Goal: Transaction & Acquisition: Register for event/course

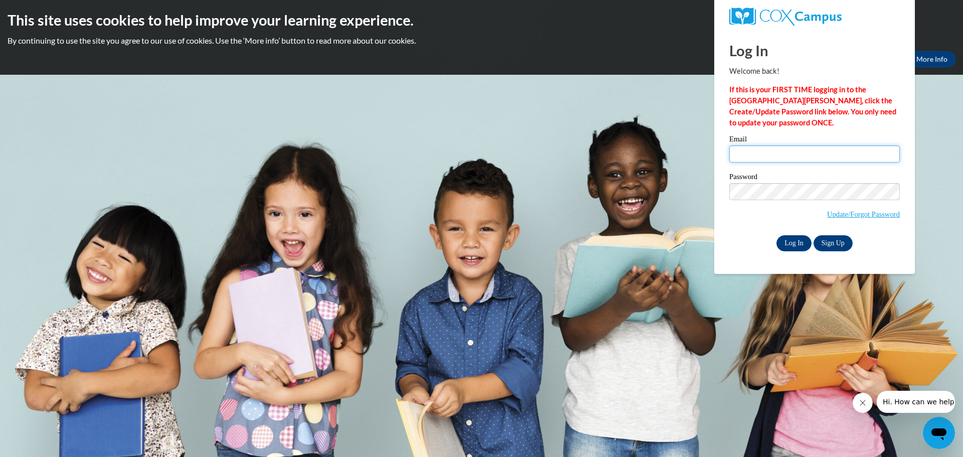
type input "amallo@wivcs.org"
click at [787, 238] on input "Log In" at bounding box center [794, 243] width 35 height 16
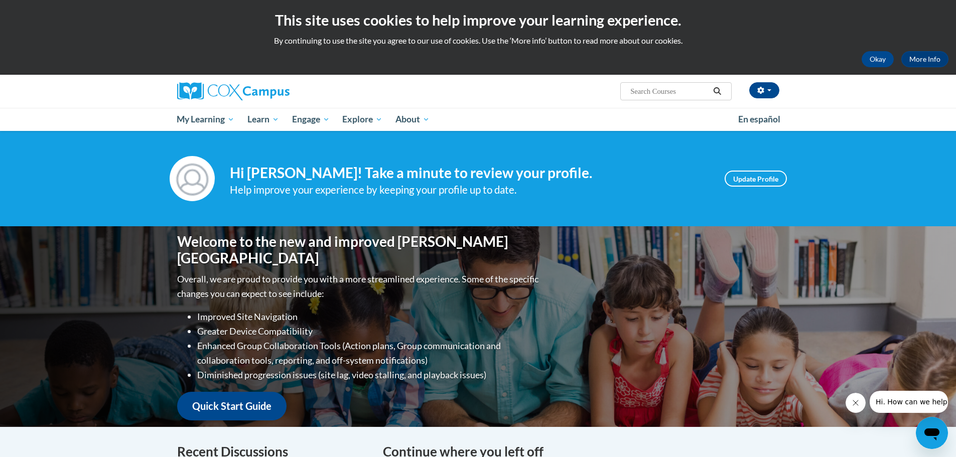
click at [669, 91] on input "Search..." at bounding box center [669, 91] width 80 height 12
paste input "Teaching Writing to K-3"
type input "Teaching Writing to K-3"
click at [757, 87] on icon "button" at bounding box center [760, 90] width 7 height 7
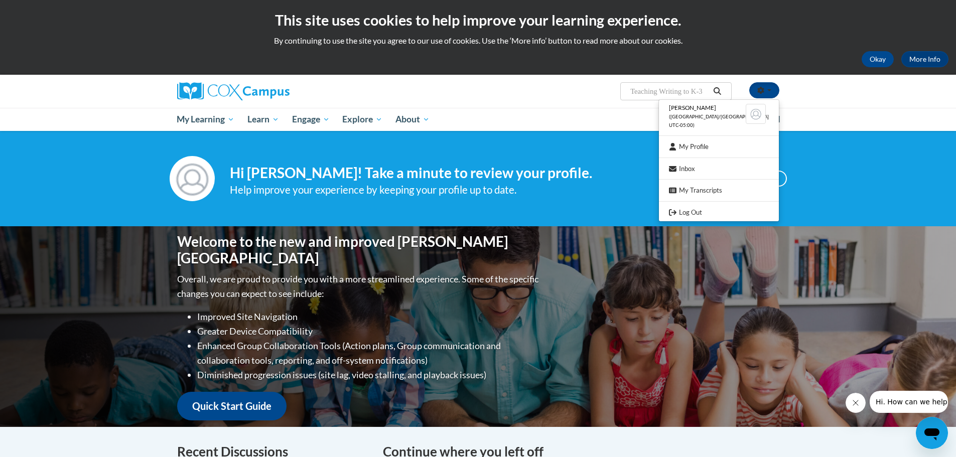
click at [713, 89] on icon "Search" at bounding box center [716, 91] width 9 height 8
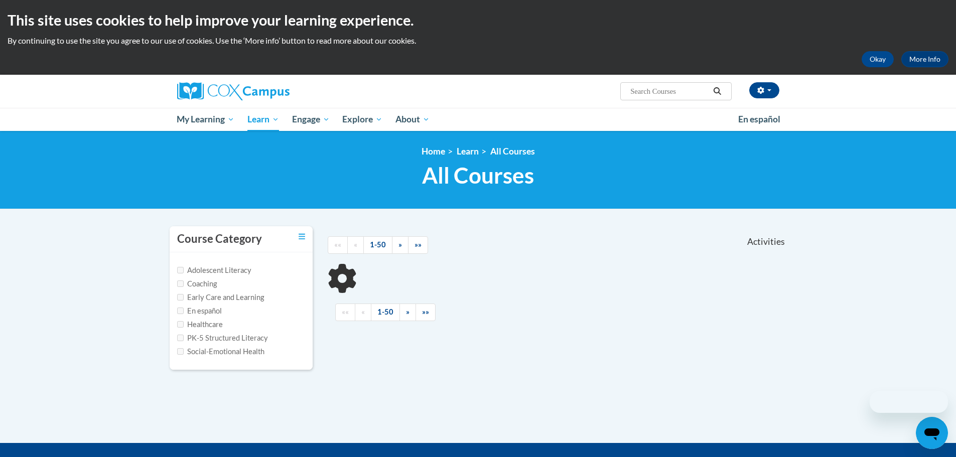
click at [91, 118] on div "Ashley Mallo (America/Chicago UTC-05:00) My Profile Inbox My Transcripts Log Ou…" at bounding box center [478, 103] width 956 height 56
type input "Teaching Writing to K-3"
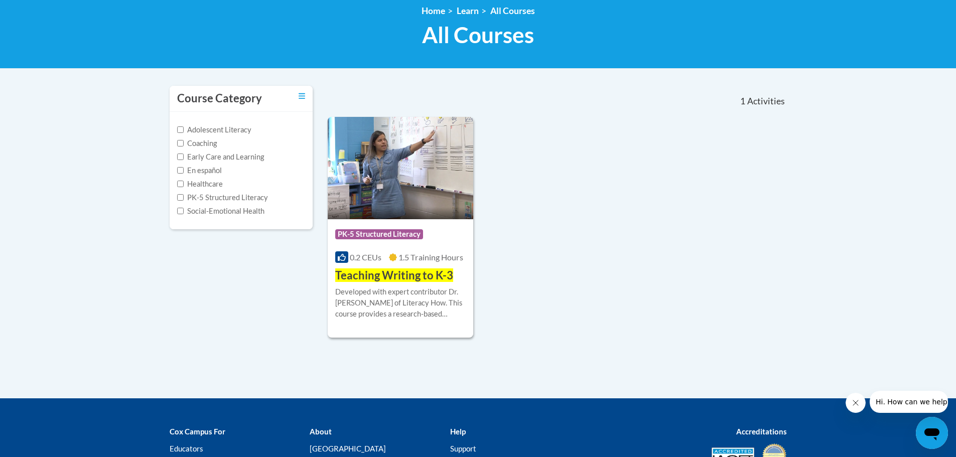
scroll to position [150, 0]
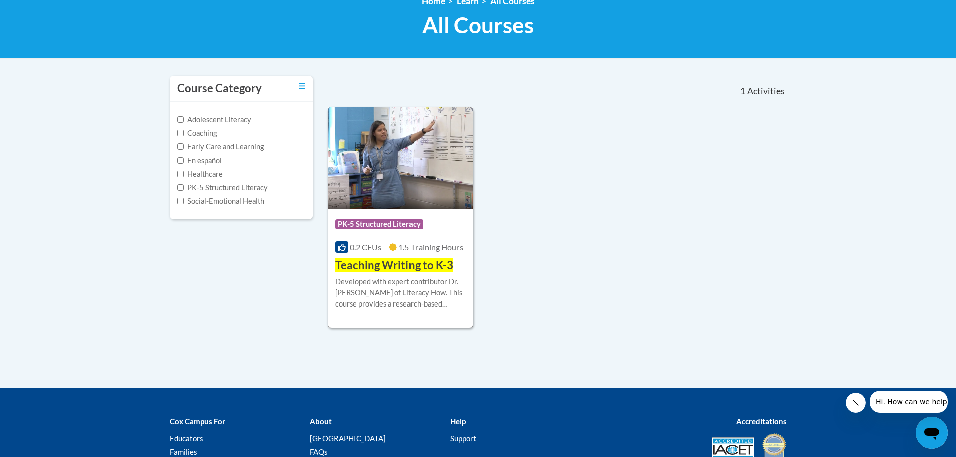
click at [438, 170] on img at bounding box center [401, 158] width 146 height 102
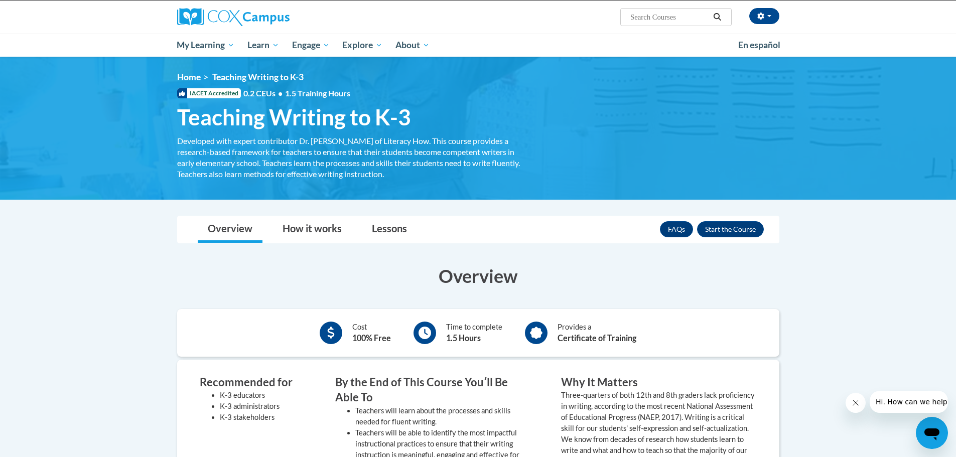
scroll to position [50, 0]
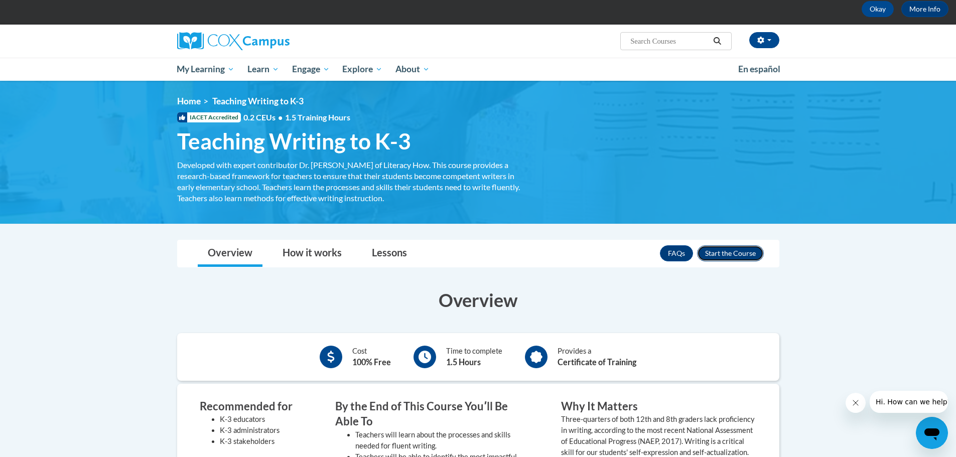
click at [732, 256] on button "Enroll" at bounding box center [730, 253] width 67 height 16
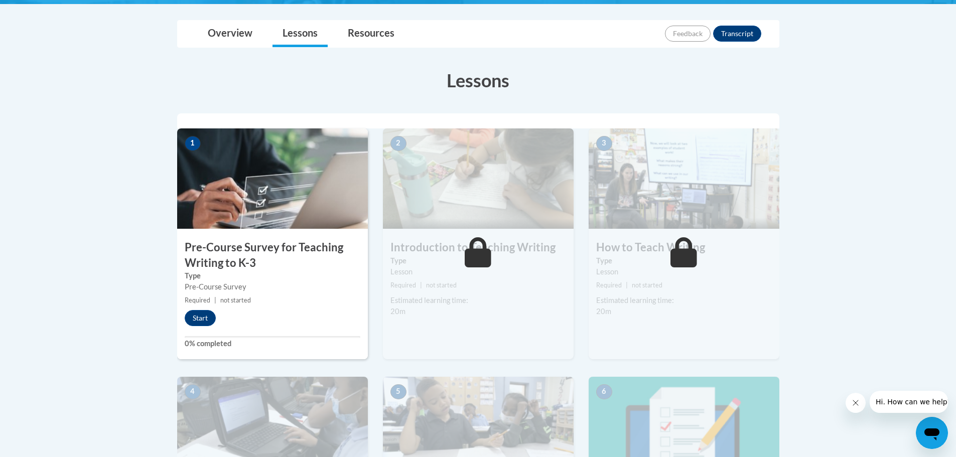
scroll to position [213, 0]
